Goal: Check status: Check status

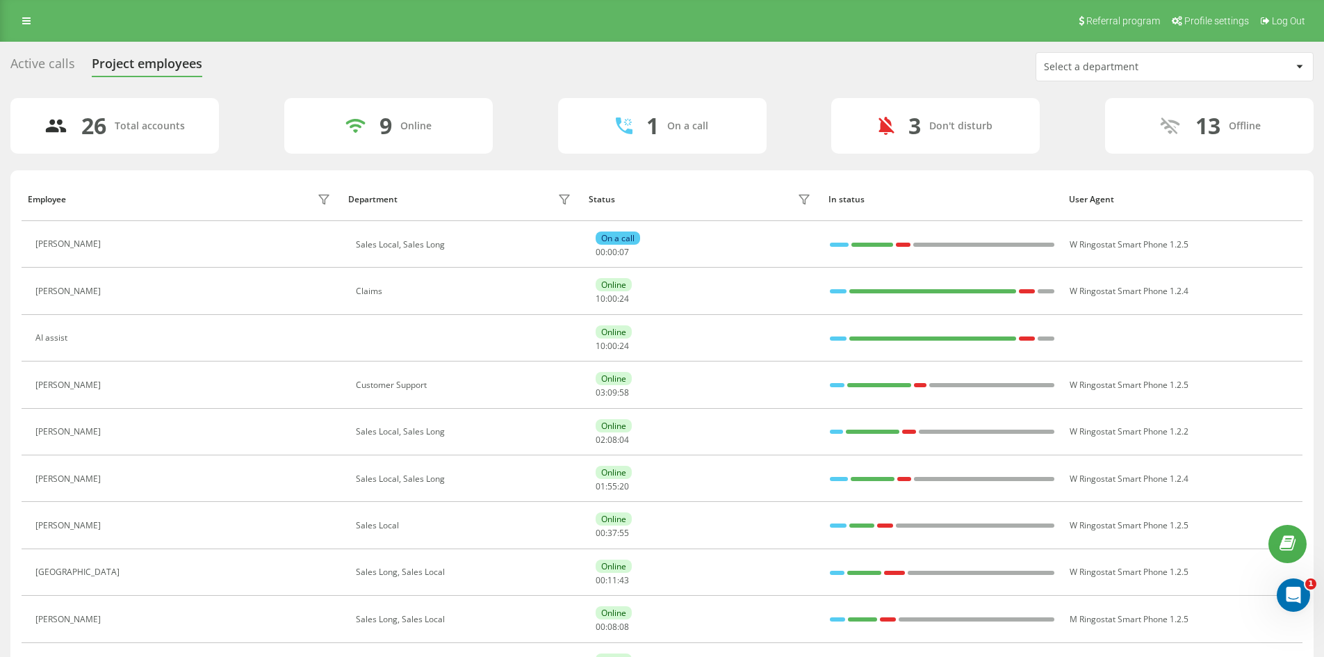
click at [1114, 72] on div "Select a department" at bounding box center [1127, 67] width 166 height 12
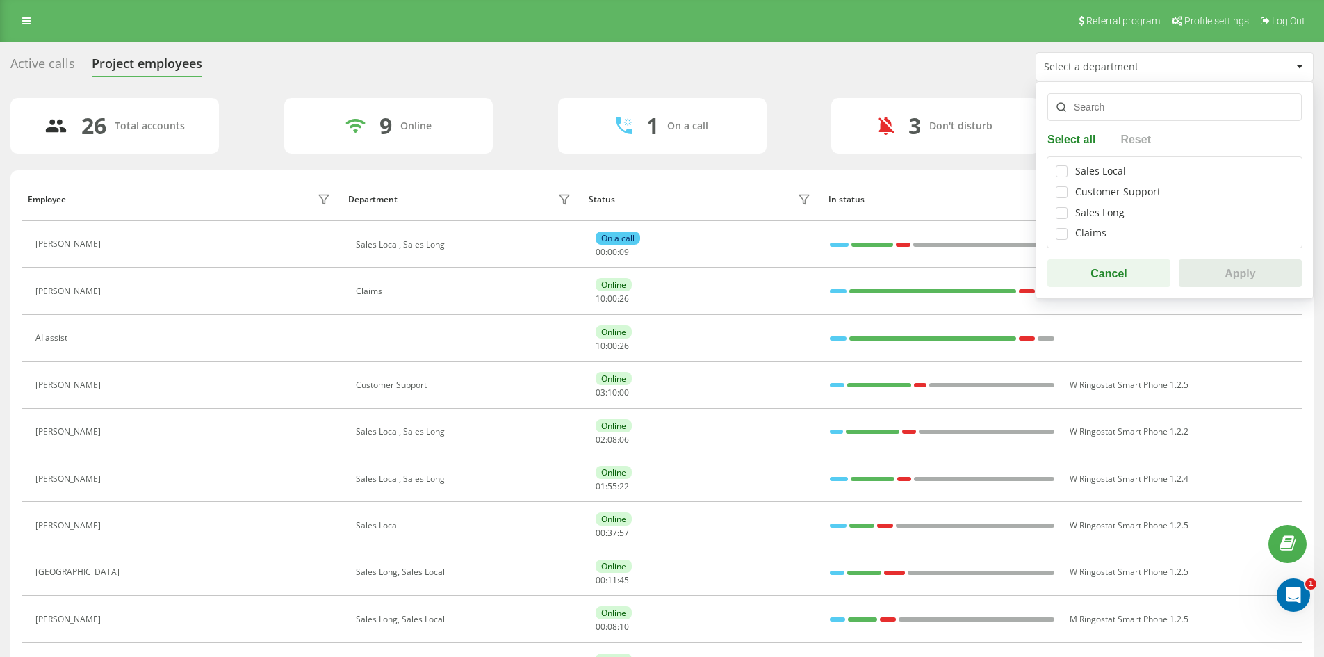
click at [1054, 164] on div "Sales Local Customer Support Sales Long Claims" at bounding box center [1175, 202] width 256 height 92
drag, startPoint x: 1061, startPoint y: 167, endPoint x: 1070, endPoint y: 186, distance: 20.5
click at [1061, 165] on label at bounding box center [1062, 165] width 12 height 0
checkbox input "true"
click at [1067, 215] on div "Sales Long" at bounding box center [1175, 213] width 238 height 12
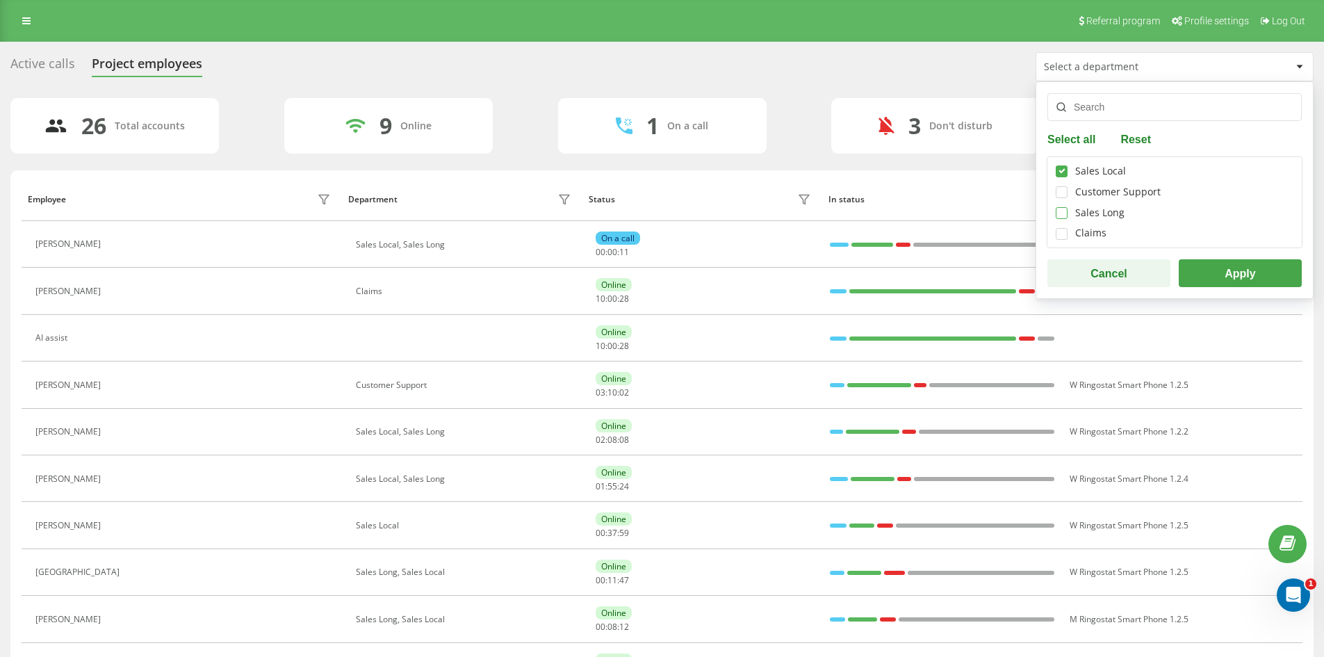
click at [1057, 207] on label at bounding box center [1062, 207] width 12 height 0
checkbox input "true"
click at [1250, 285] on button "Apply" at bounding box center [1240, 273] width 123 height 28
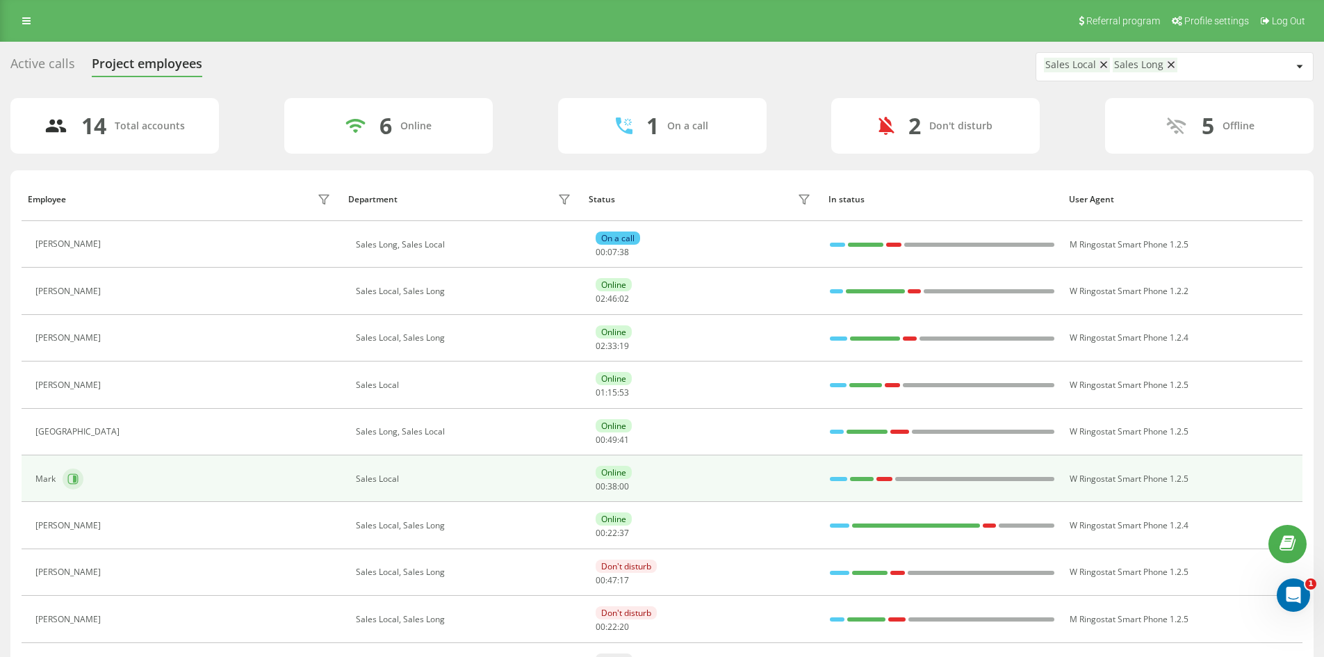
click at [70, 477] on icon at bounding box center [72, 478] width 11 height 11
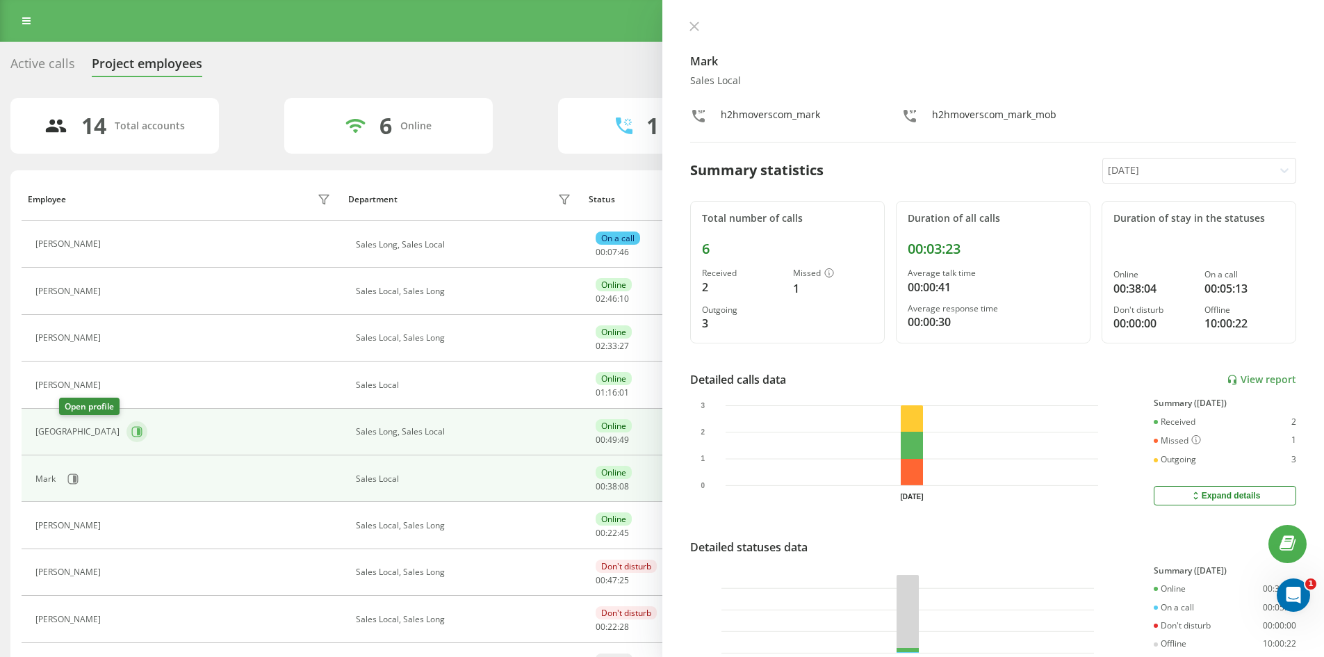
click at [131, 431] on icon at bounding box center [136, 431] width 11 height 11
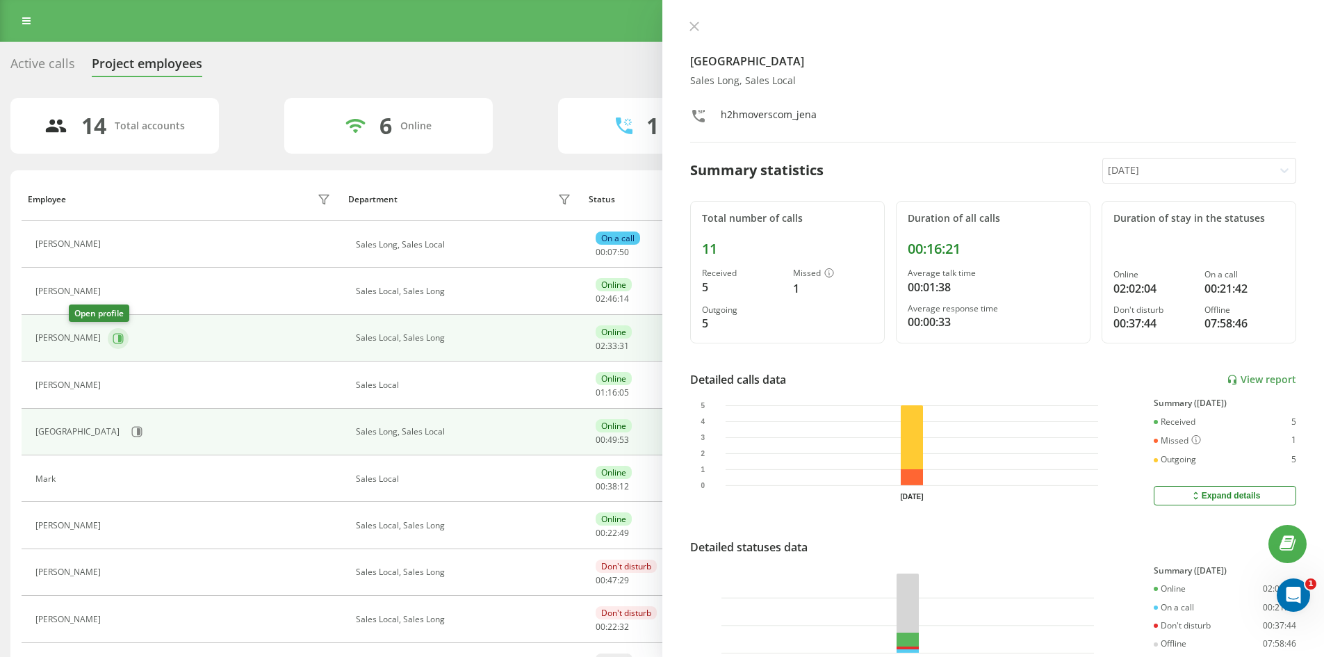
click at [113, 333] on icon at bounding box center [118, 338] width 11 height 11
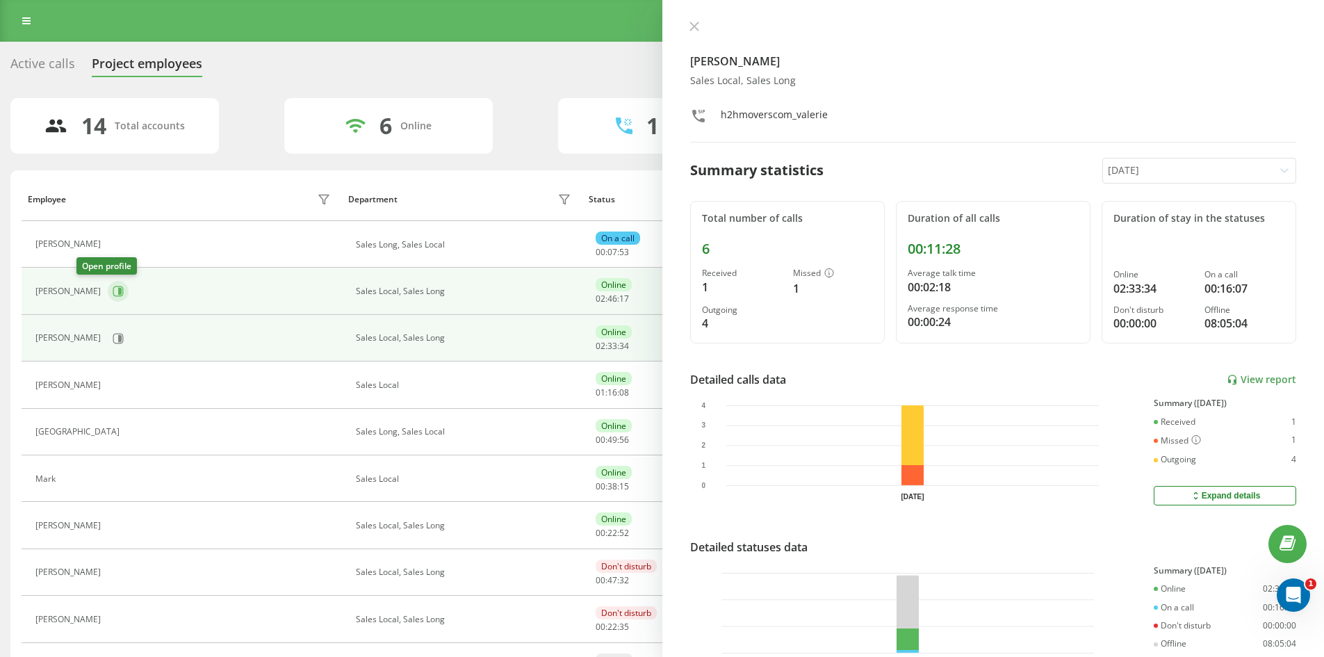
click at [118, 293] on icon at bounding box center [119, 291] width 3 height 7
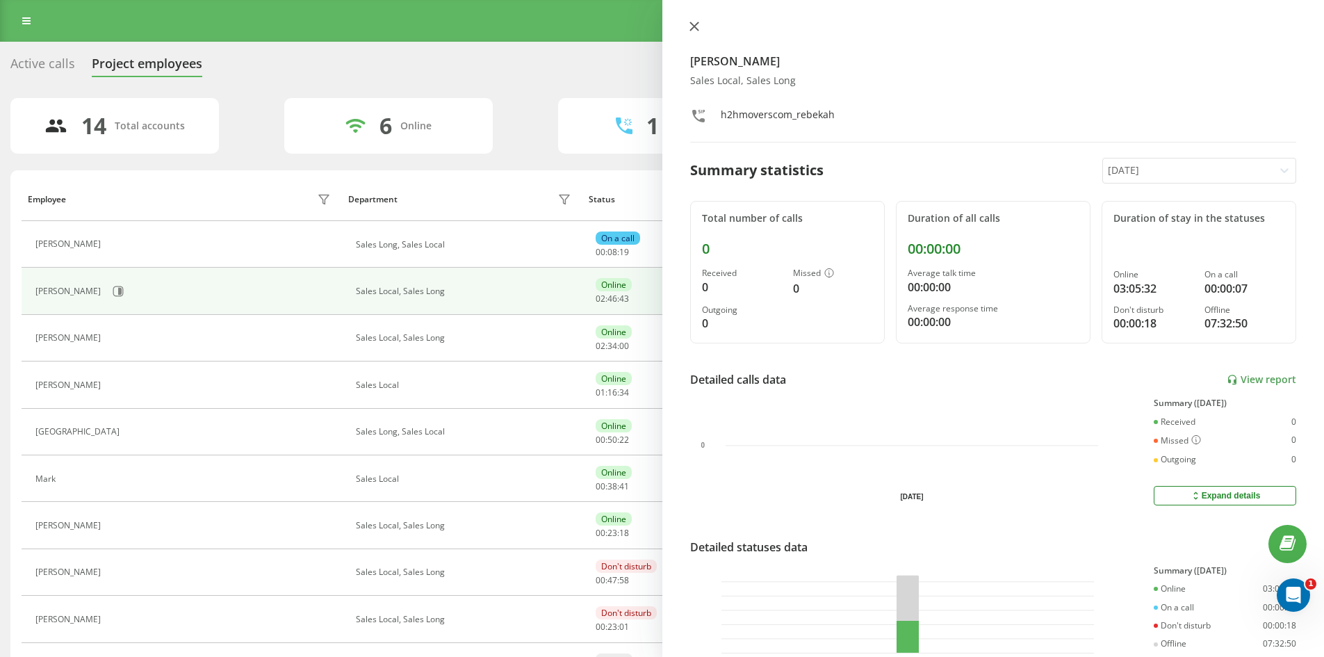
click at [691, 26] on icon at bounding box center [694, 27] width 10 height 10
